Goal: Task Accomplishment & Management: Manage account settings

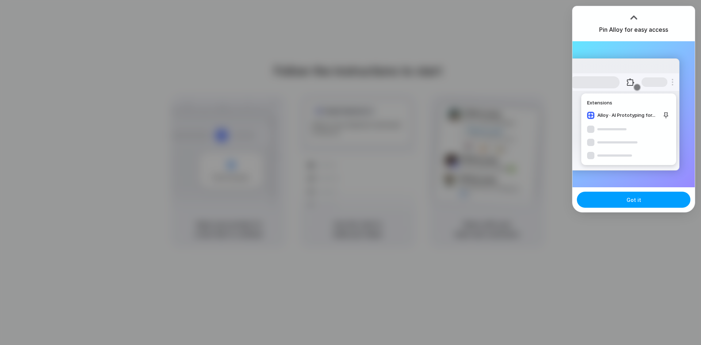
click at [616, 205] on button "Got it" at bounding box center [633, 200] width 113 height 16
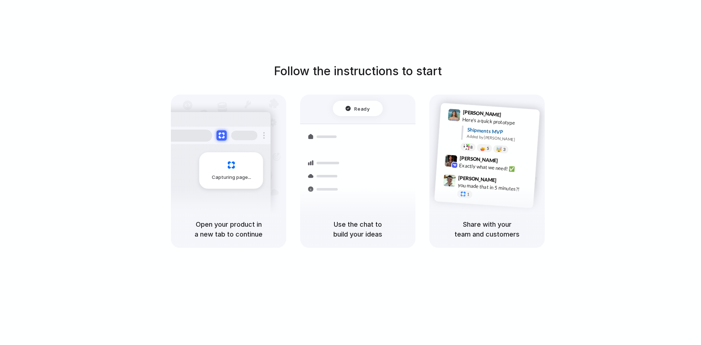
click at [350, 173] on div at bounding box center [350, 173] width 0 height 0
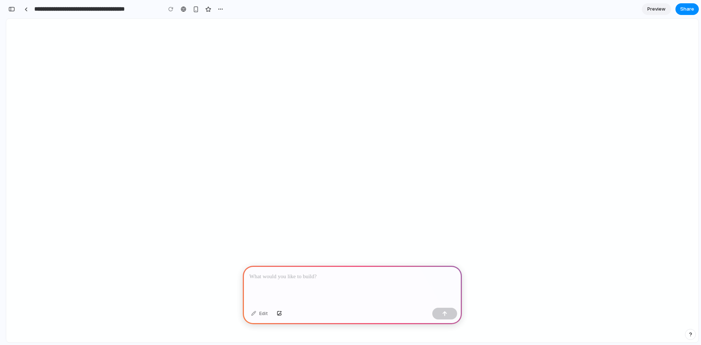
scroll to position [474, 0]
click at [27, 9] on div at bounding box center [25, 9] width 3 height 4
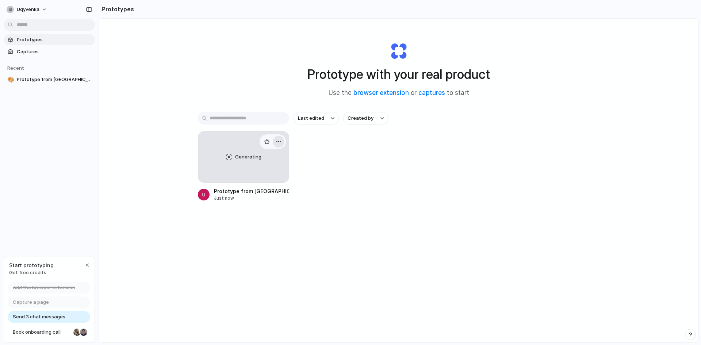
click at [276, 142] on div "button" at bounding box center [279, 142] width 6 height 6
click at [256, 192] on span "Delete" at bounding box center [251, 192] width 15 height 7
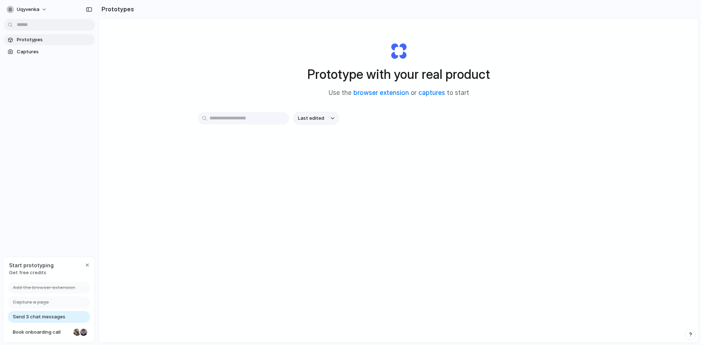
click at [308, 120] on span "Last edited" at bounding box center [311, 118] width 26 height 7
click at [312, 179] on div "Last edited Last created Alphabetical" at bounding box center [350, 172] width 701 height 345
click at [18, 8] on span "uqyvenka" at bounding box center [28, 9] width 23 height 7
click at [143, 88] on div "Settings Invite members Change theme Sign out" at bounding box center [350, 172] width 701 height 345
